Goal: Register for event/course

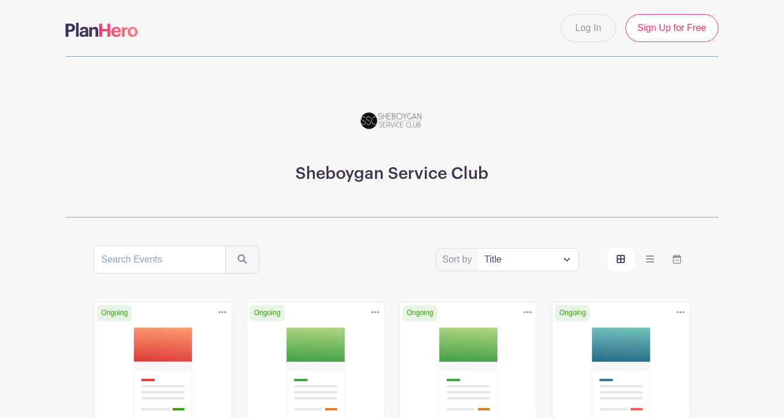
drag, startPoint x: 0, startPoint y: 10, endPoint x: 309, endPoint y: 34, distance: 310.0
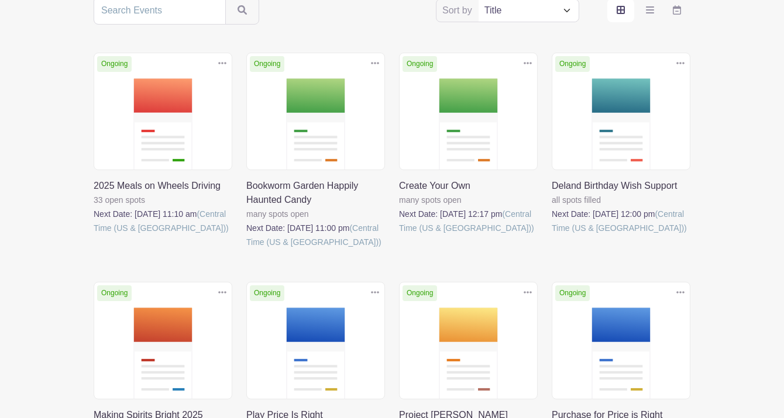
scroll to position [250, 0]
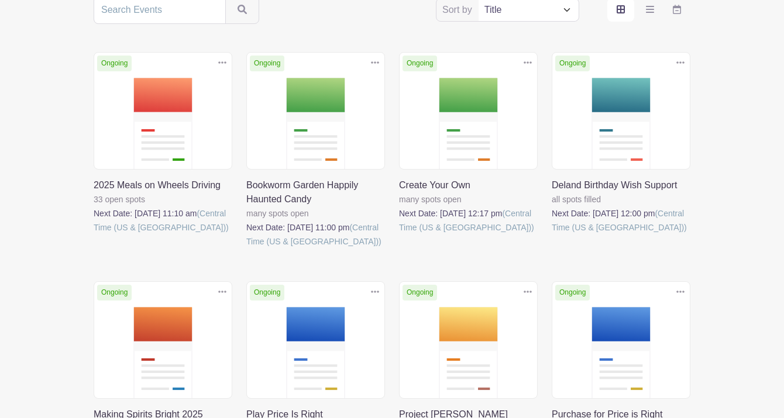
click at [399, 235] on link at bounding box center [399, 235] width 0 height 0
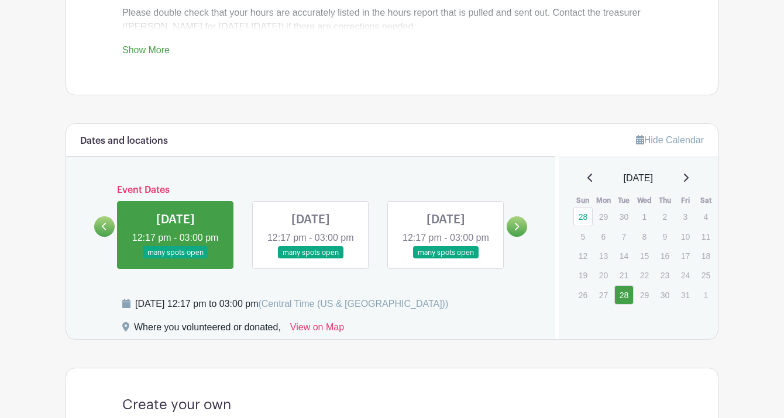
scroll to position [690, 0]
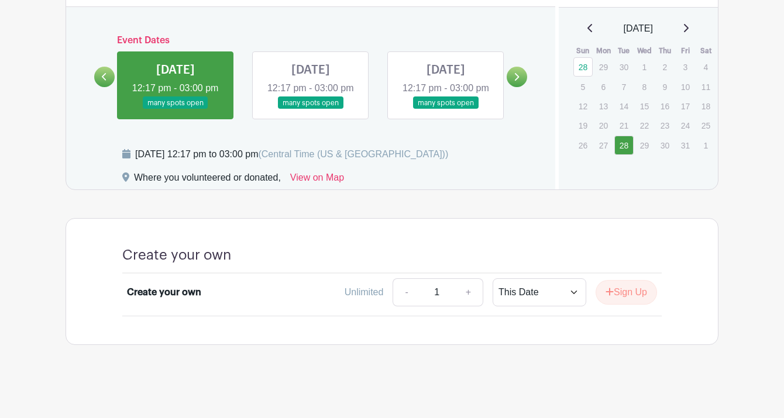
drag, startPoint x: 438, startPoint y: 291, endPoint x: 393, endPoint y: 296, distance: 45.4
click at [393, 296] on div "- 1 +" at bounding box center [438, 293] width 91 height 28
type input "8"
click at [643, 290] on button "Sign Up" at bounding box center [626, 292] width 61 height 25
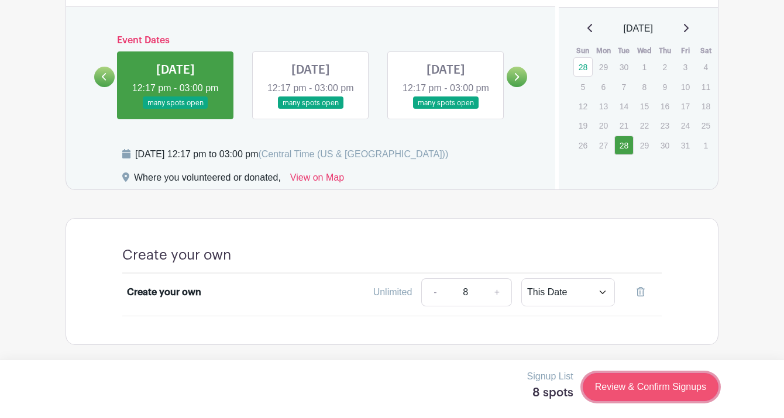
click at [669, 379] on link "Review & Confirm Signups" at bounding box center [651, 387] width 136 height 28
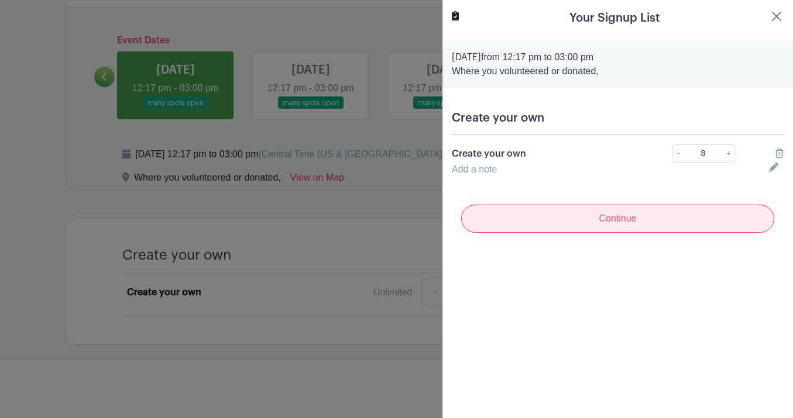
click at [615, 219] on input "Continue" at bounding box center [617, 219] width 313 height 28
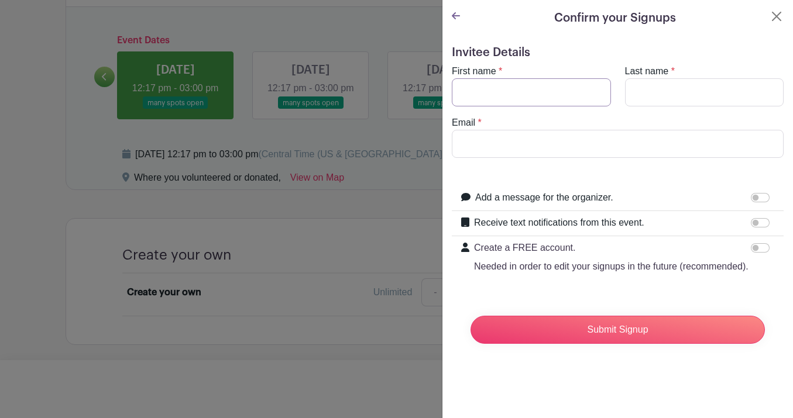
click at [521, 90] on input "First name" at bounding box center [531, 92] width 159 height 28
type input "Lauren"
click at [664, 93] on input "Last name" at bounding box center [704, 92] width 159 height 28
type input "Schmitt"
click at [625, 150] on input "Email" at bounding box center [618, 144] width 332 height 28
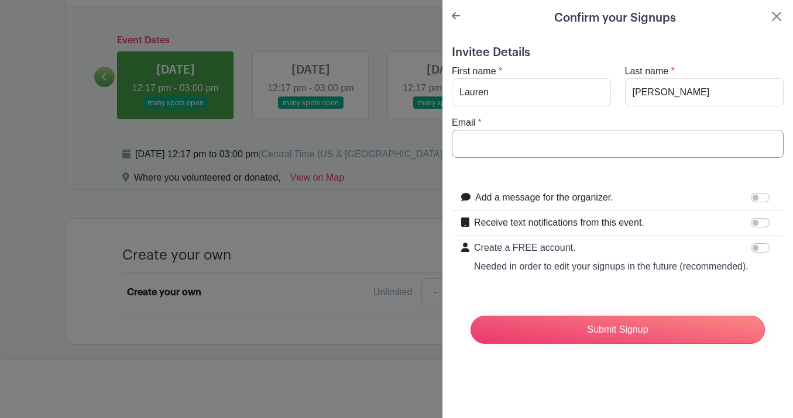
type input "[EMAIL_ADDRESS][DOMAIN_NAME]"
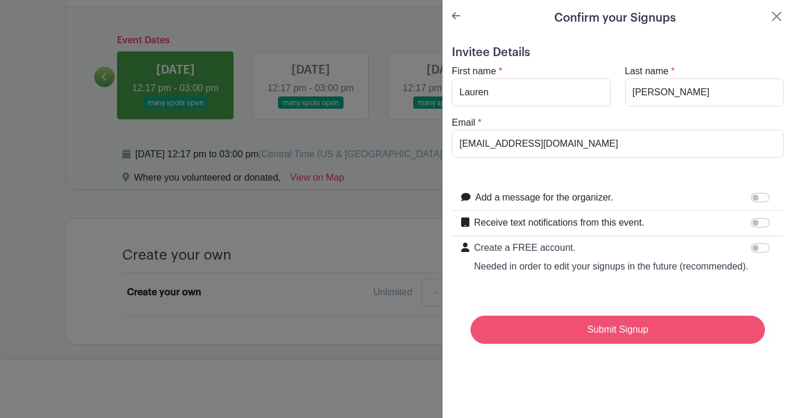
click at [623, 340] on input "Submit Signup" at bounding box center [618, 330] width 294 height 28
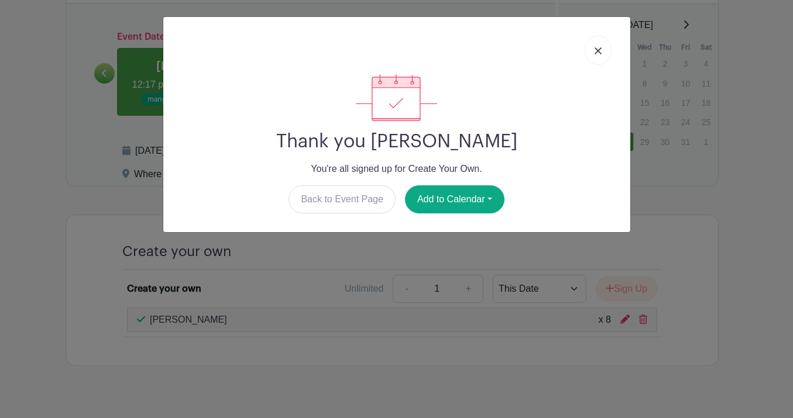
click at [598, 50] on img at bounding box center [598, 50] width 7 height 7
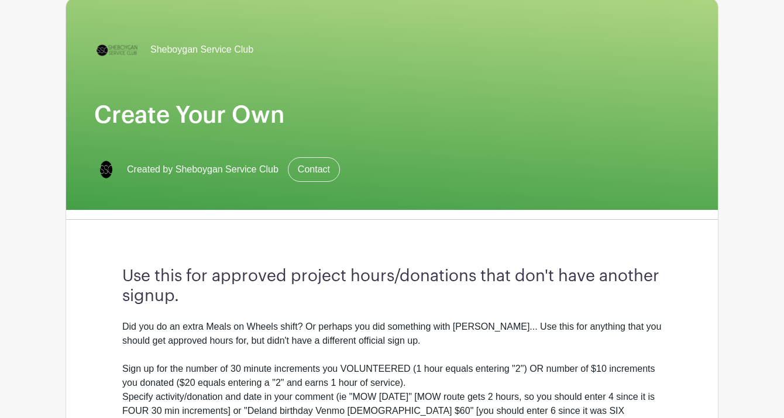
scroll to position [0, 0]
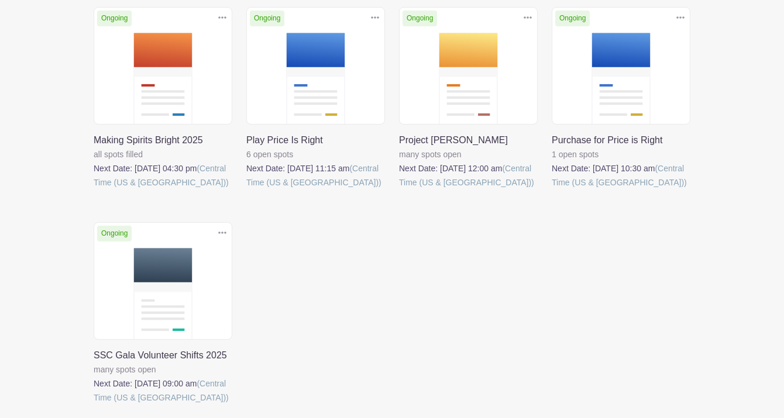
scroll to position [549, 0]
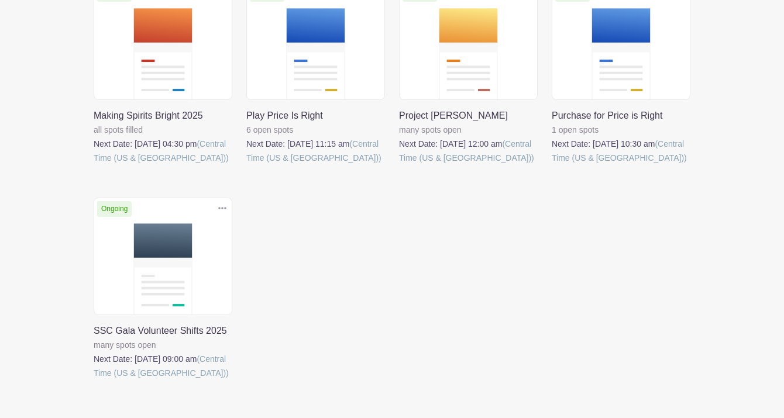
click at [94, 165] on link at bounding box center [94, 165] width 0 height 0
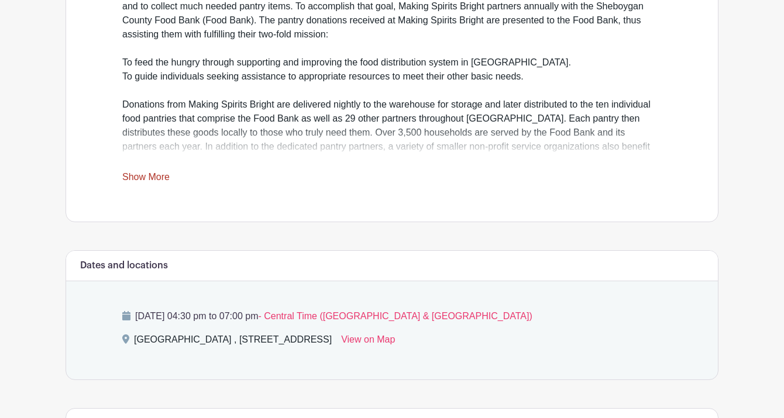
scroll to position [457, 0]
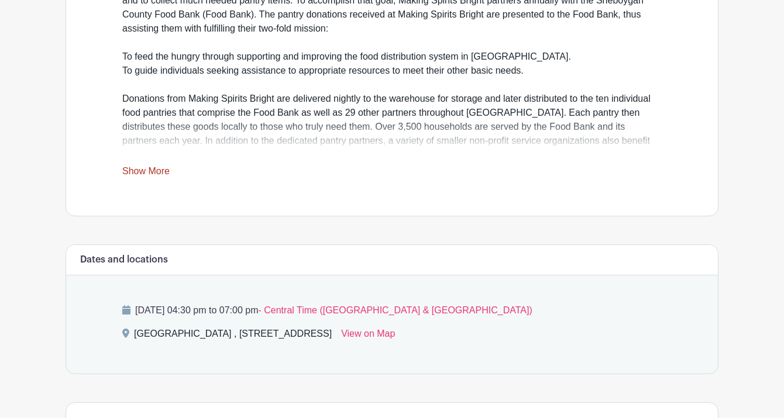
click at [136, 169] on link "Show More" at bounding box center [145, 173] width 47 height 15
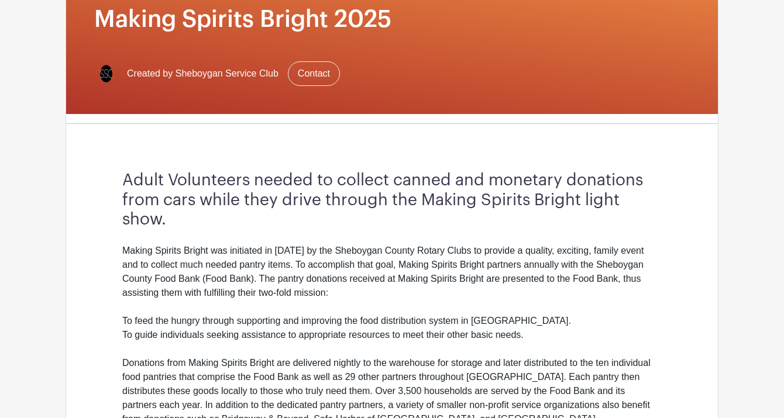
scroll to position [0, 0]
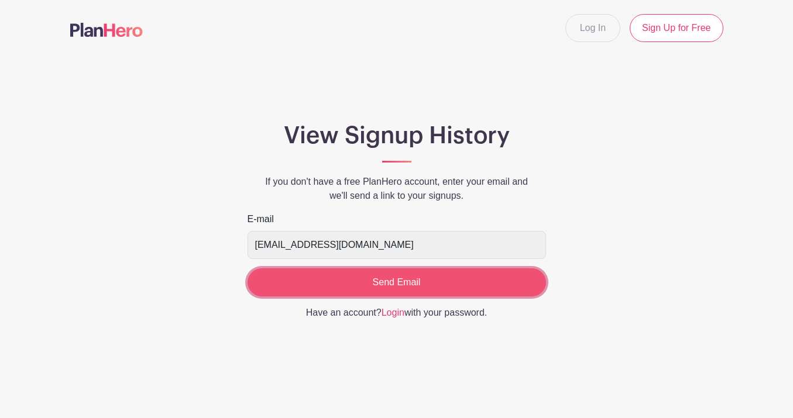
click at [420, 282] on input "Send Email" at bounding box center [397, 283] width 299 height 28
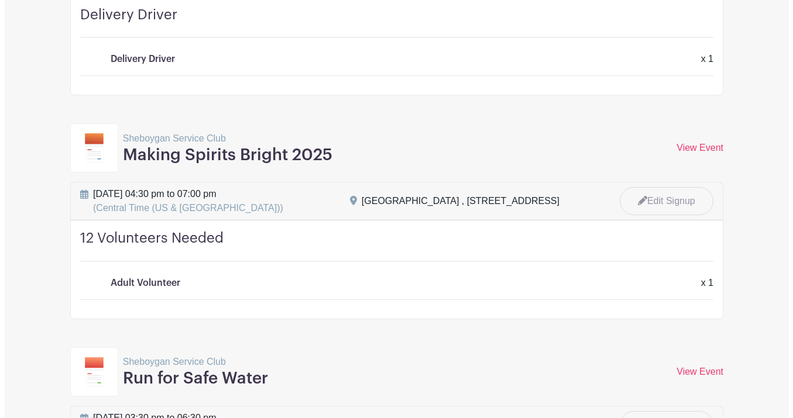
scroll to position [3321, 0]
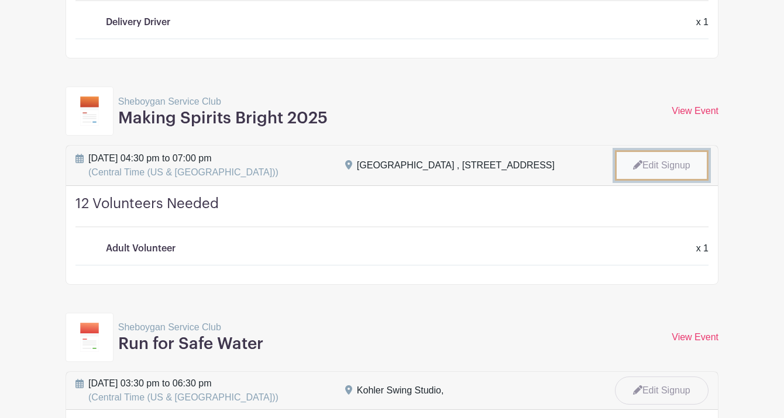
click at [663, 150] on link "Edit Signup" at bounding box center [662, 165] width 94 height 30
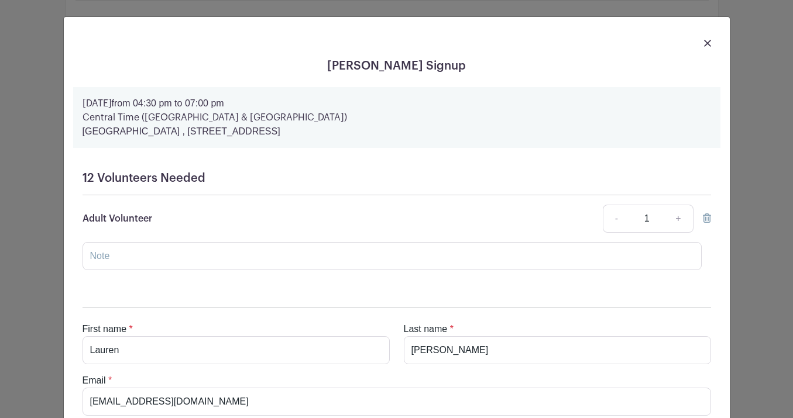
scroll to position [71, 0]
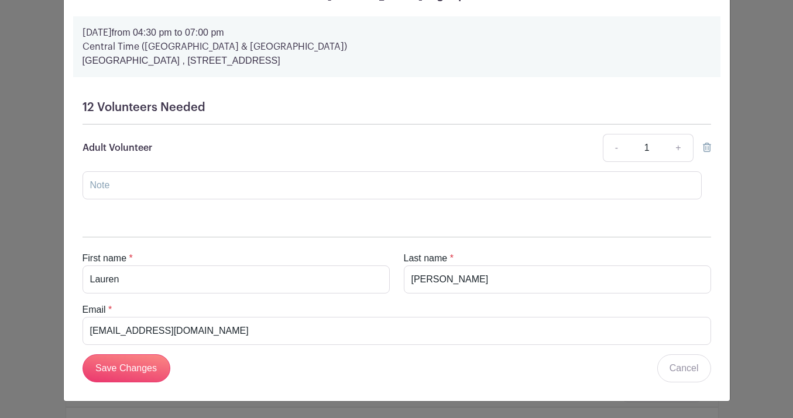
click at [703, 148] on icon at bounding box center [707, 147] width 8 height 9
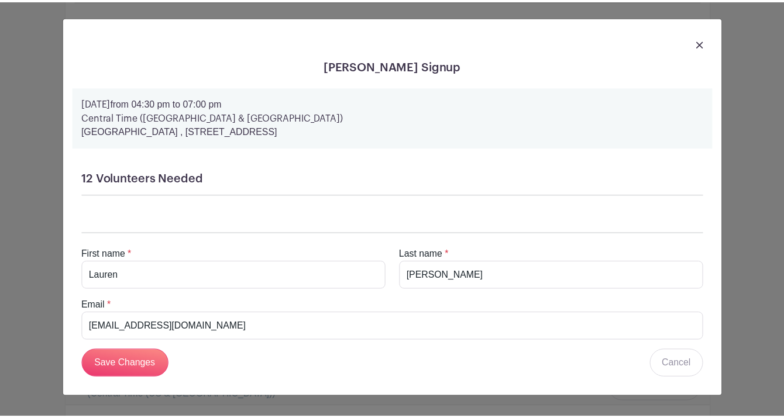
scroll to position [0, 0]
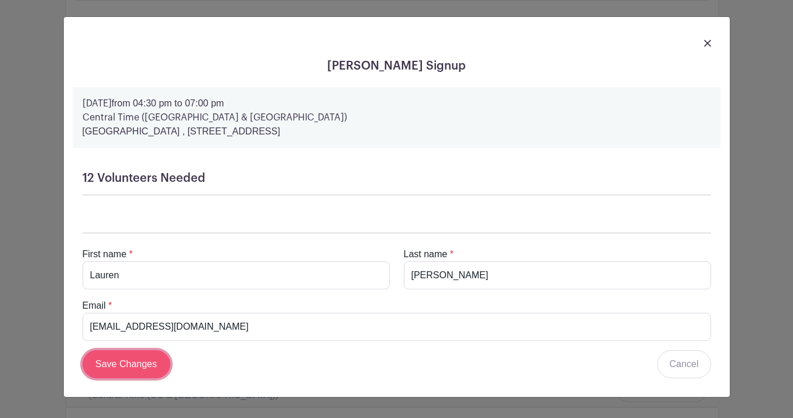
click at [125, 358] on input "Save Changes" at bounding box center [127, 365] width 88 height 28
